Goal: Check status: Check status

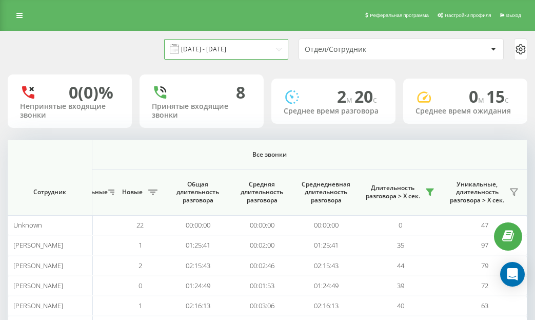
click at [194, 51] on input "[DATE] - [DATE]" at bounding box center [226, 49] width 124 height 20
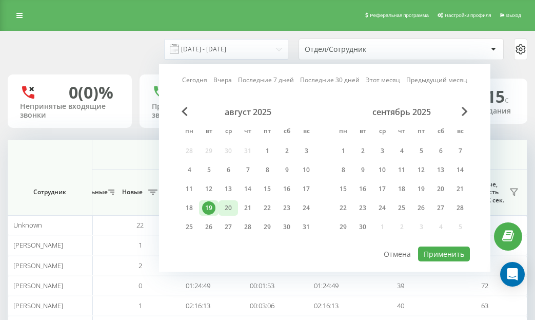
click at [229, 213] on div "20" at bounding box center [228, 207] width 13 height 13
click at [456, 250] on button "Применить" at bounding box center [444, 253] width 52 height 15
type input "[DATE] - [DATE]"
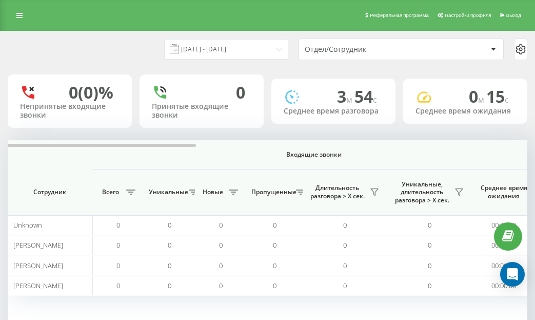
click at [509, 148] on th "Входящие звонки" at bounding box center [314, 154] width 444 height 29
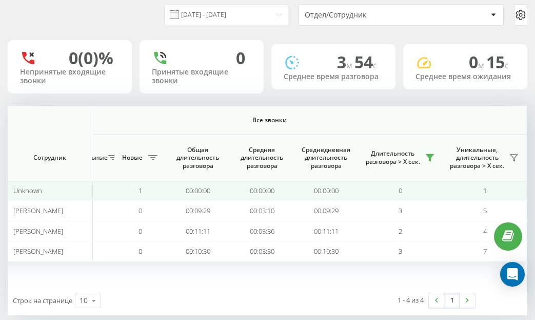
scroll to position [50, 0]
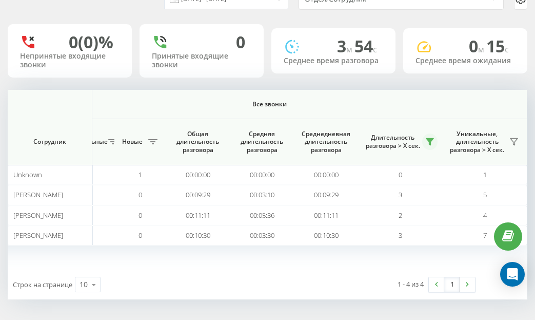
click at [428, 141] on icon at bounding box center [429, 142] width 7 height 7
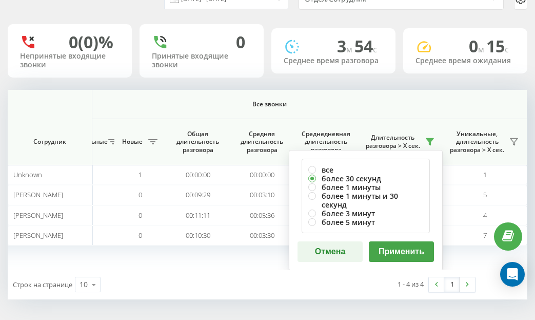
click at [362, 124] on th "Длительность разговора > Х сек. все более 30 секунд более 1 минуты более 1 мину…" at bounding box center [400, 142] width 85 height 46
